Goal: Task Accomplishment & Management: Complete application form

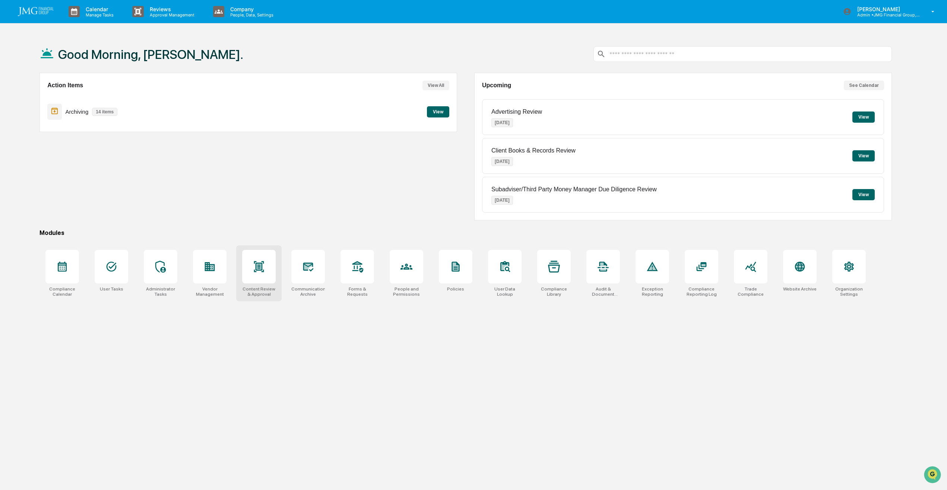
click at [262, 266] on icon at bounding box center [259, 267] width 12 height 12
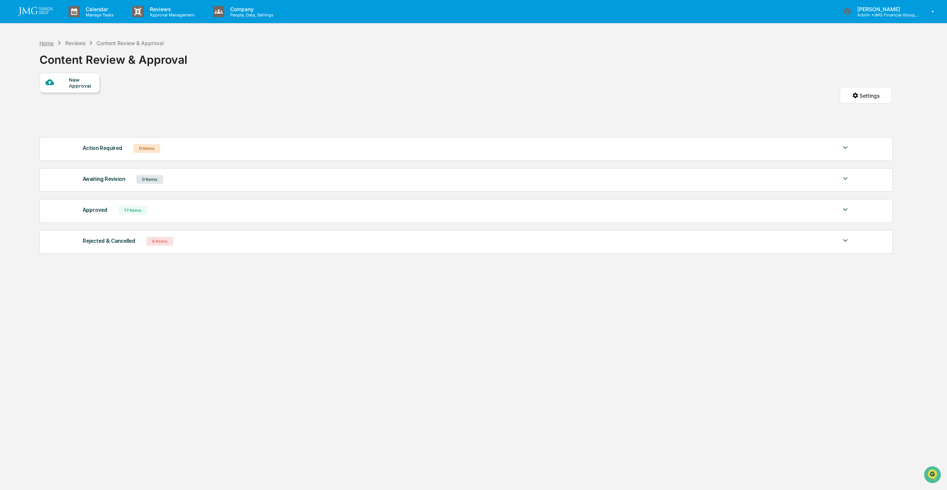
click at [44, 43] on div "Home" at bounding box center [47, 43] width 14 height 6
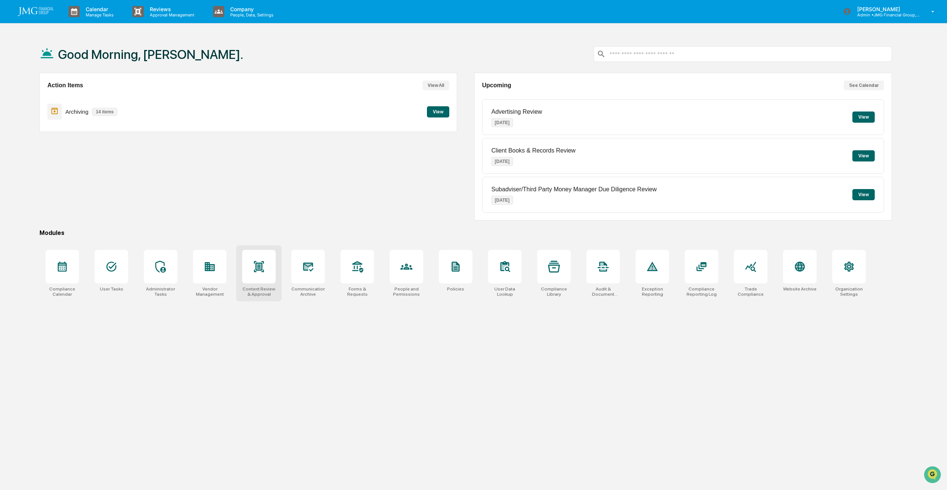
click at [256, 278] on div at bounding box center [259, 267] width 34 height 34
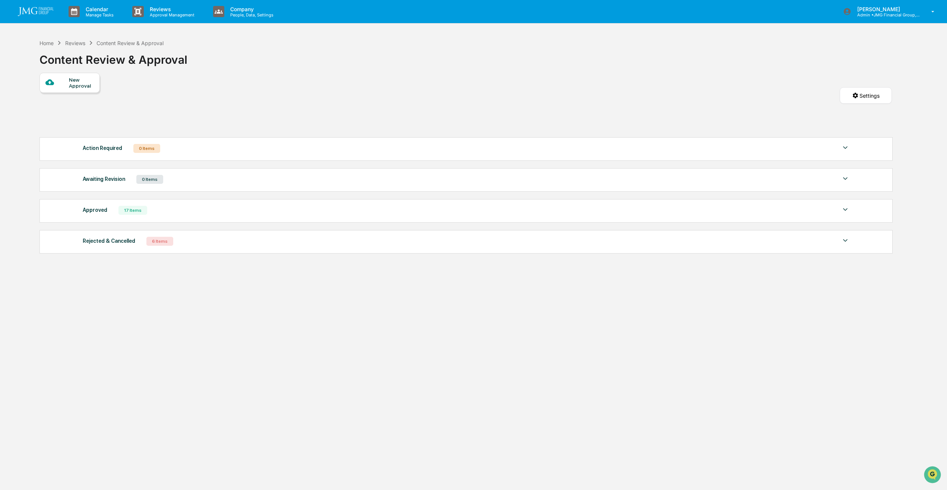
click at [72, 84] on div "New Approval" at bounding box center [81, 83] width 25 height 12
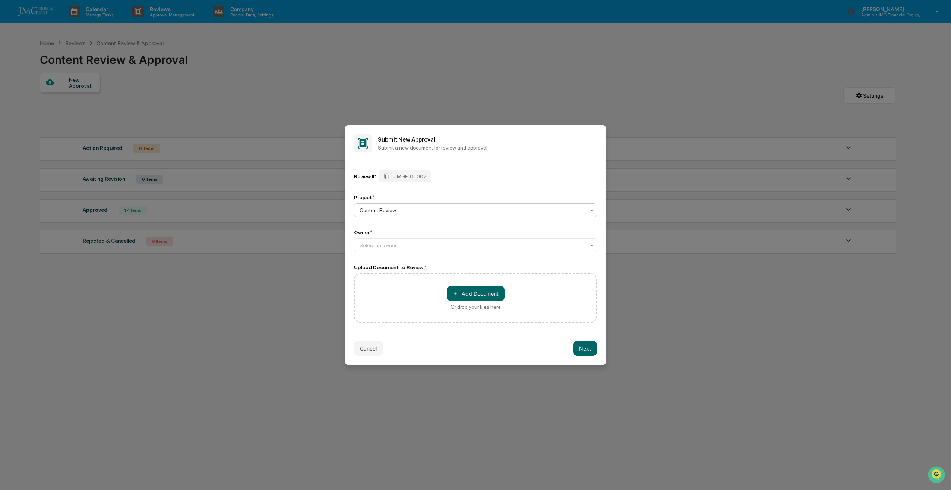
click at [439, 211] on div at bounding box center [473, 209] width 226 height 7
click at [410, 231] on div "Content Review" at bounding box center [475, 228] width 242 height 15
click at [403, 246] on div at bounding box center [473, 245] width 226 height 7
click at [384, 266] on div "[PERSON_NAME]" at bounding box center [475, 263] width 242 height 15
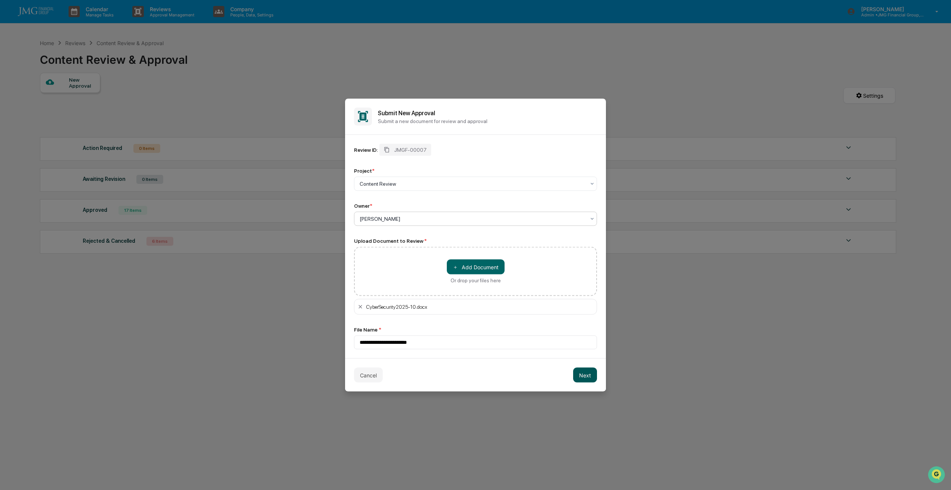
click at [585, 376] on button "Next" at bounding box center [585, 374] width 24 height 15
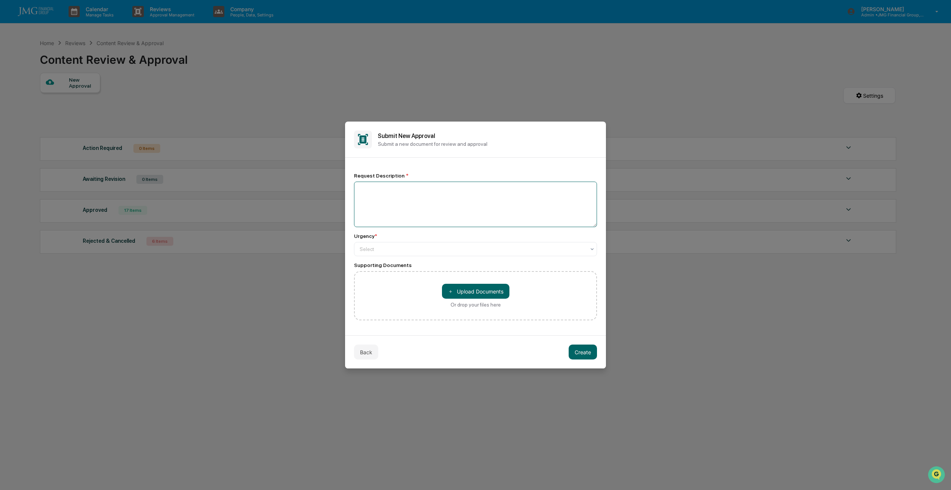
click at [422, 188] on textarea at bounding box center [475, 203] width 243 height 45
click at [466, 249] on div at bounding box center [473, 248] width 226 height 7
click at [382, 282] on div "Medium" at bounding box center [475, 281] width 242 height 15
click at [401, 191] on textarea at bounding box center [475, 203] width 243 height 45
type textarea "**********"
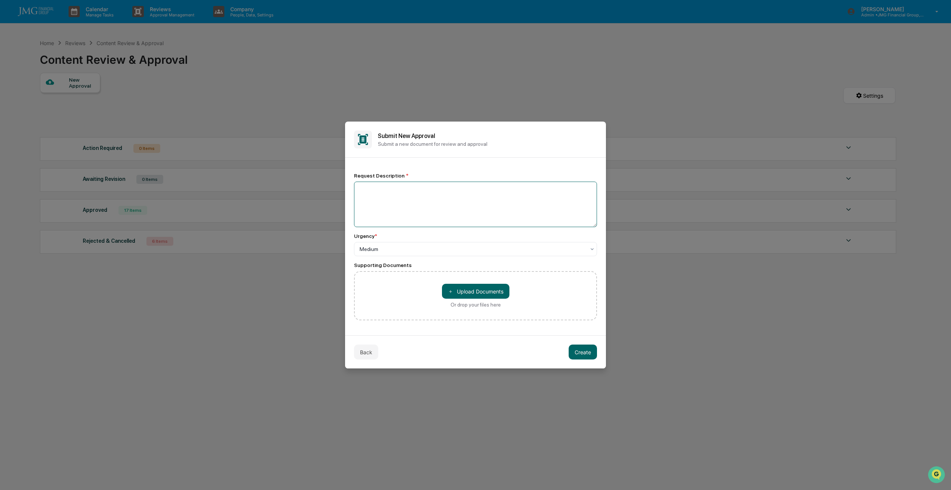
paste textarea "**********"
drag, startPoint x: 430, startPoint y: 192, endPoint x: 193, endPoint y: 194, distance: 236.7
click at [193, 194] on body "Calendar Manage Tasks Reviews Approval Management Company People, Data, Setting…" at bounding box center [475, 262] width 951 height 525
paste textarea "**********"
type textarea "**********"
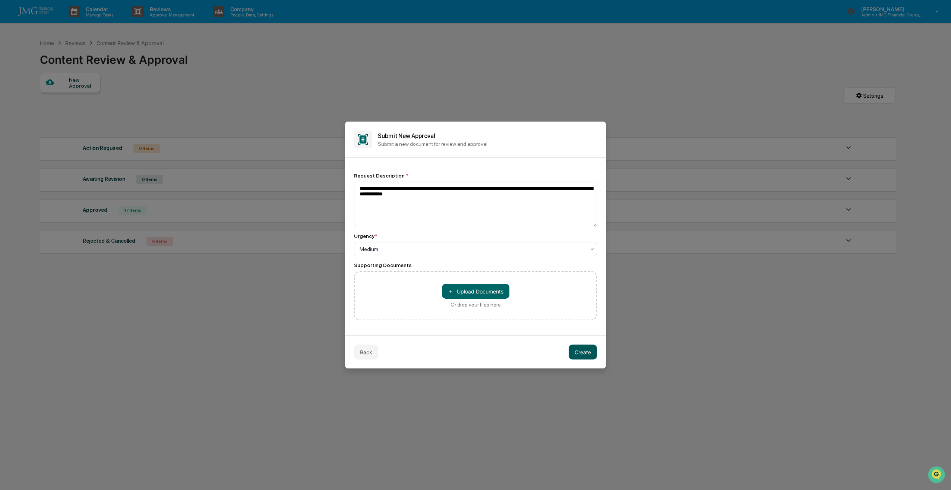
click at [582, 350] on button "Create" at bounding box center [583, 351] width 28 height 15
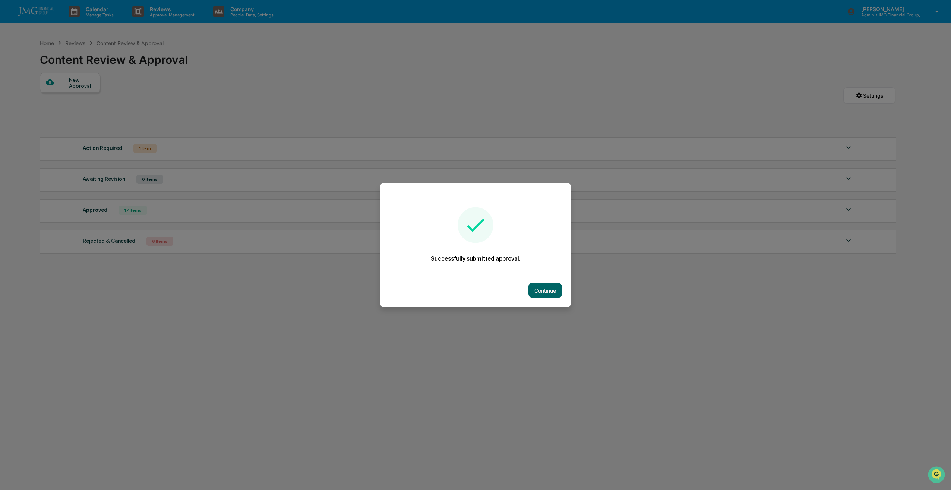
click at [541, 291] on button "Continue" at bounding box center [545, 290] width 34 height 15
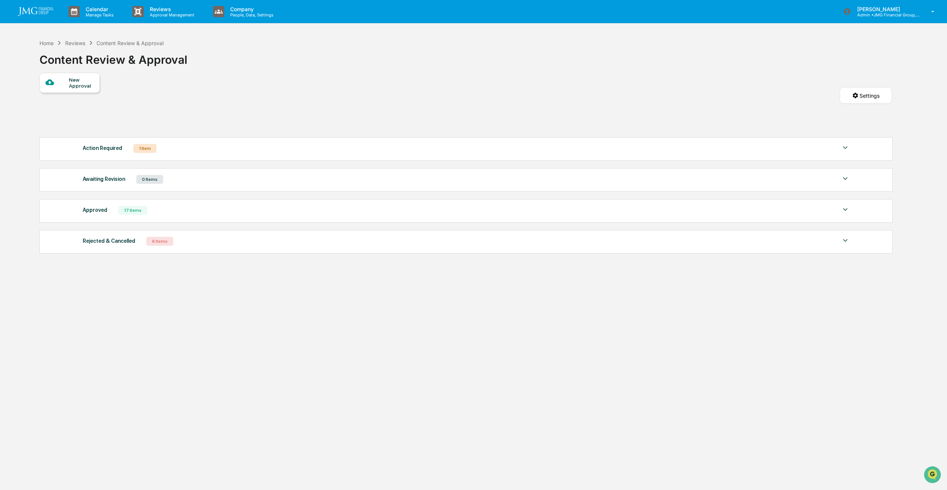
click at [92, 146] on div "Action Required" at bounding box center [103, 148] width 40 height 10
